Goal: Information Seeking & Learning: Learn about a topic

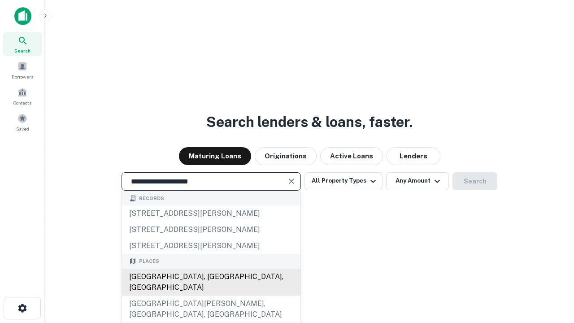
click at [211, 295] on div "[GEOGRAPHIC_DATA], [GEOGRAPHIC_DATA], [GEOGRAPHIC_DATA]" at bounding box center [211, 281] width 178 height 27
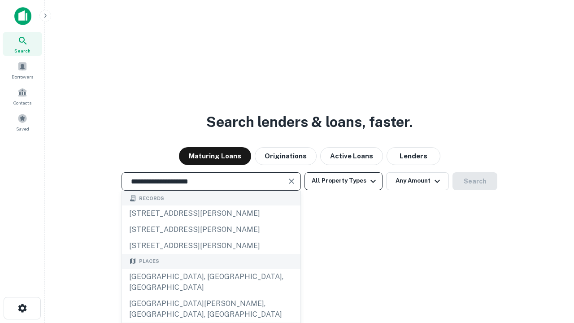
type input "**********"
click at [343, 181] on button "All Property Types" at bounding box center [343, 181] width 78 height 18
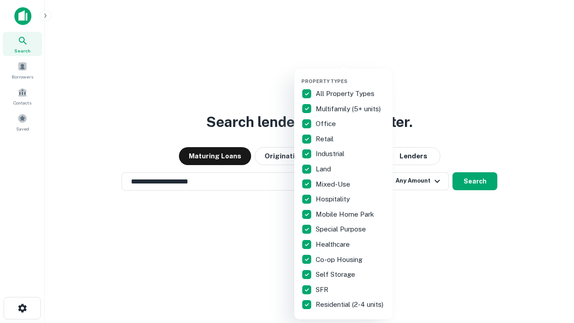
click at [350, 75] on button "button" at bounding box center [350, 75] width 99 height 0
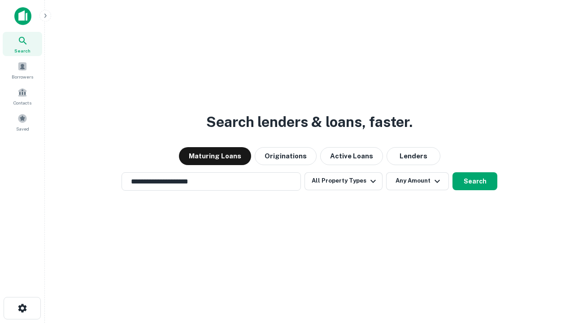
scroll to position [14, 0]
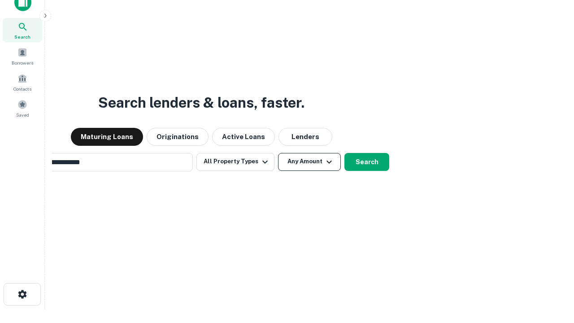
click at [278, 153] on button "Any Amount" at bounding box center [309, 162] width 63 height 18
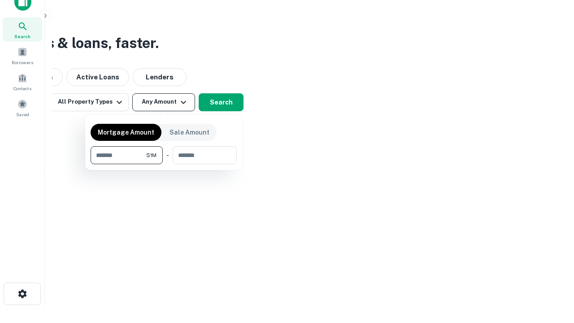
type input "*******"
click at [164, 164] on button "button" at bounding box center [164, 164] width 146 height 0
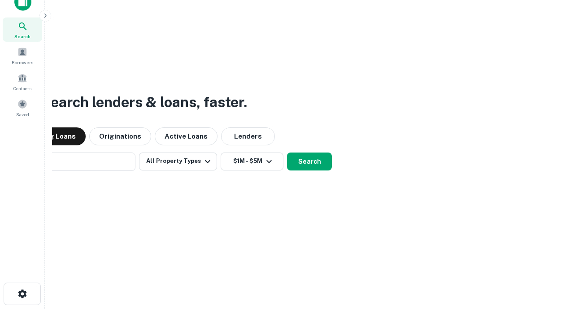
scroll to position [14, 0]
click at [287, 153] on button "Search" at bounding box center [309, 162] width 45 height 18
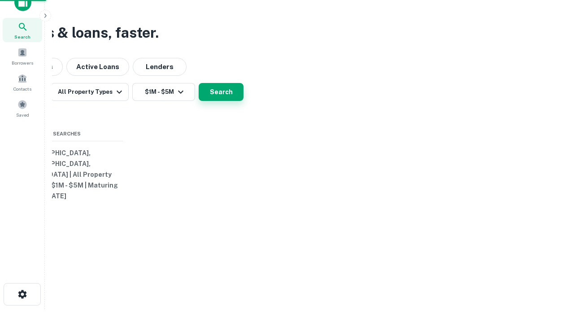
scroll to position [14, 0]
